Goal: Task Accomplishment & Management: Use online tool/utility

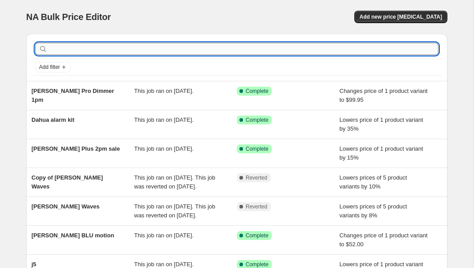
click at [122, 50] on input "text" at bounding box center [244, 49] width 390 height 12
type input "ikey"
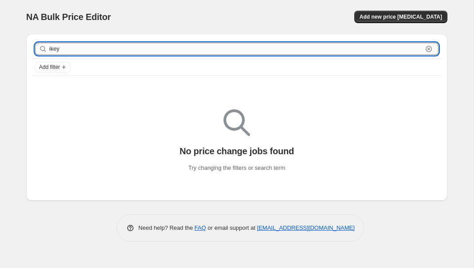
click at [83, 49] on input "ikey" at bounding box center [236, 49] width 374 height 12
type input "i"
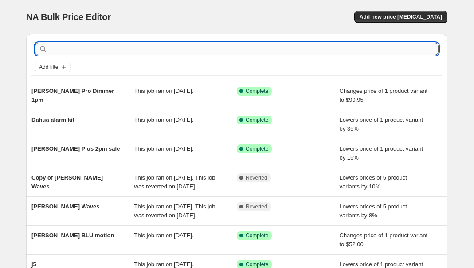
click at [95, 46] on input "text" at bounding box center [244, 49] width 390 height 12
type input "[GEOGRAPHIC_DATA]"
